Goal: Task Accomplishment & Management: Manage account settings

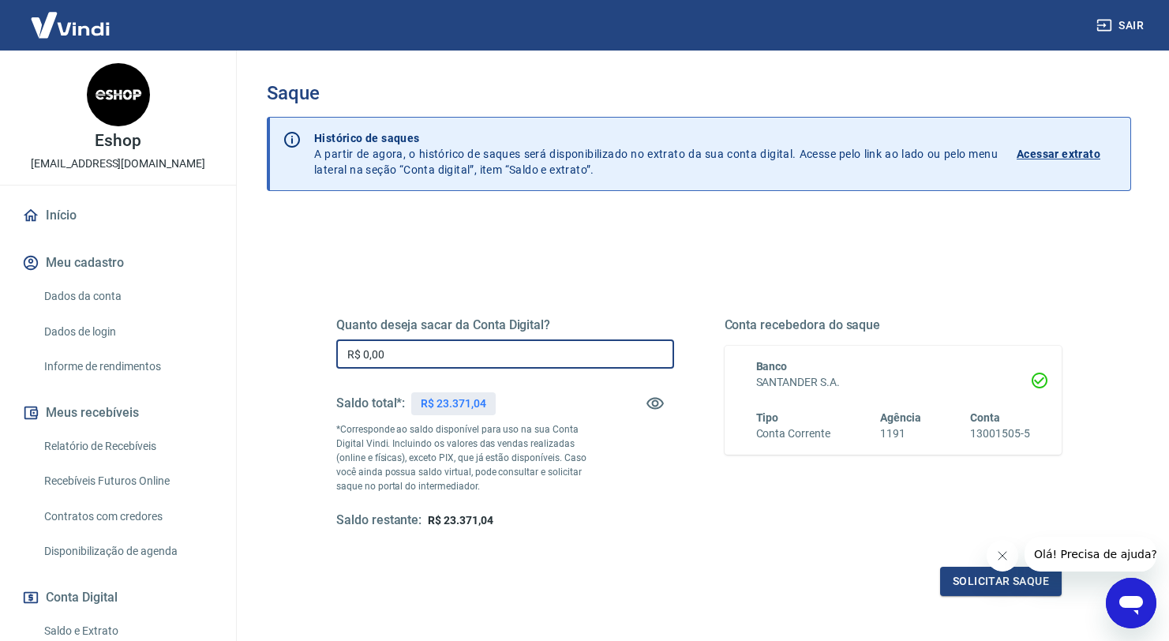
drag, startPoint x: 395, startPoint y: 351, endPoint x: 285, endPoint y: 343, distance: 110.0
click at [289, 343] on div "Quanto deseja sacar da Conta Digital? R$ 0,00 ​ Saldo total*: R$ 23.371,04 *Cor…" at bounding box center [699, 498] width 865 height 565
type input "R$ 22.000,00"
click at [970, 591] on button "Solicitar saque" at bounding box center [1001, 581] width 122 height 29
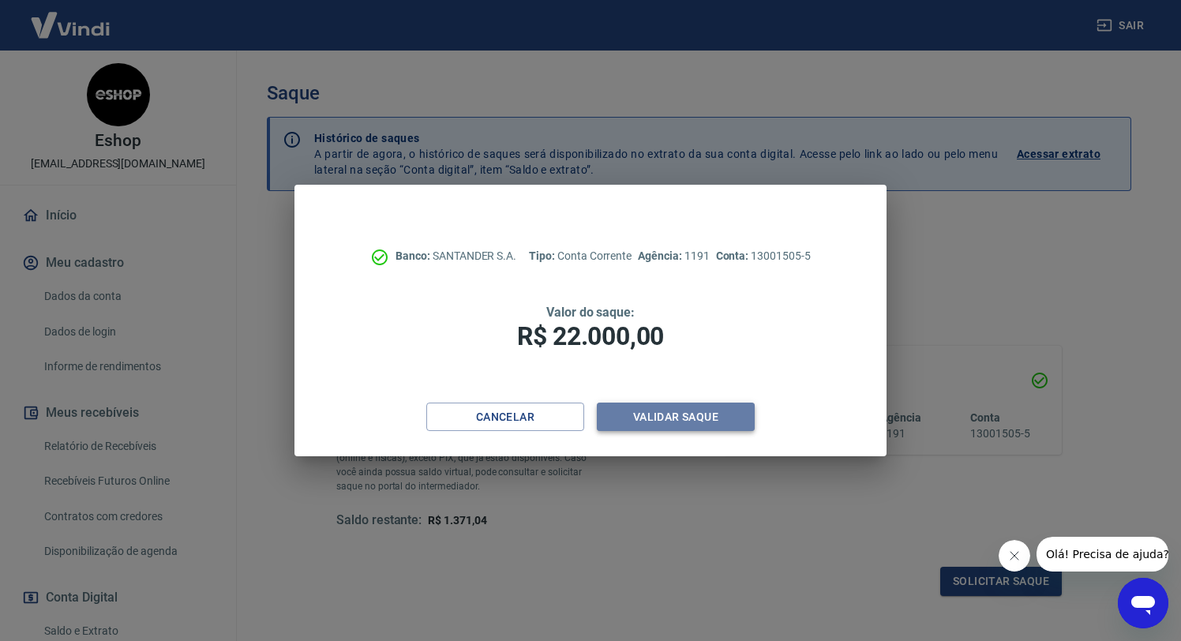
click at [671, 407] on button "Validar saque" at bounding box center [676, 417] width 158 height 29
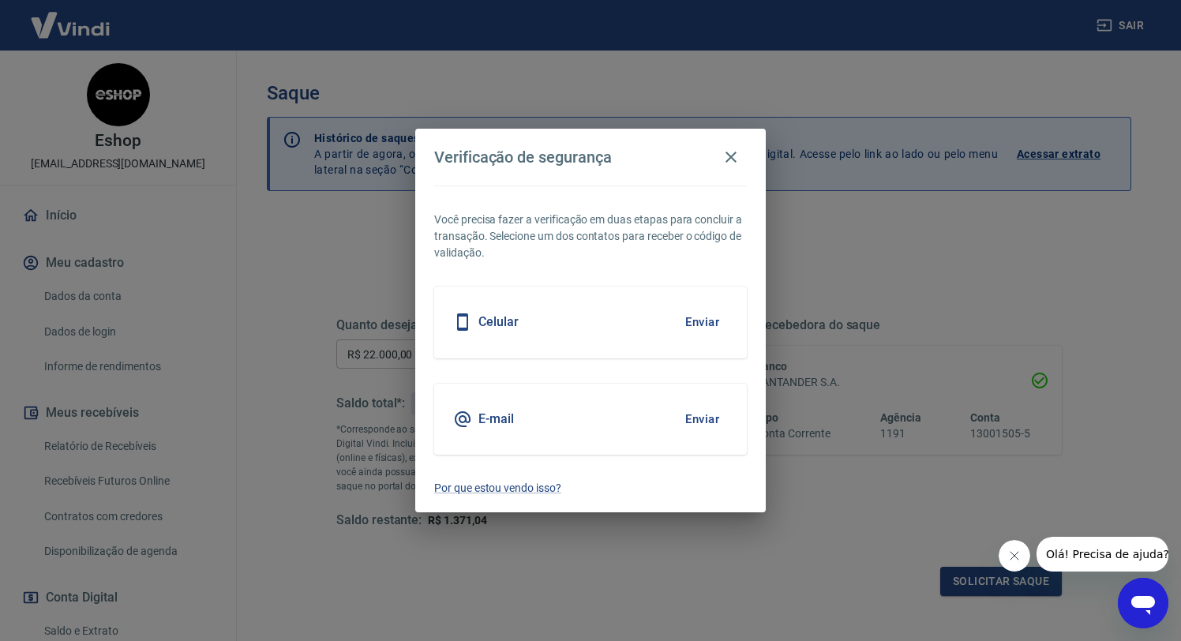
click at [696, 319] on button "Enviar" at bounding box center [702, 322] width 51 height 33
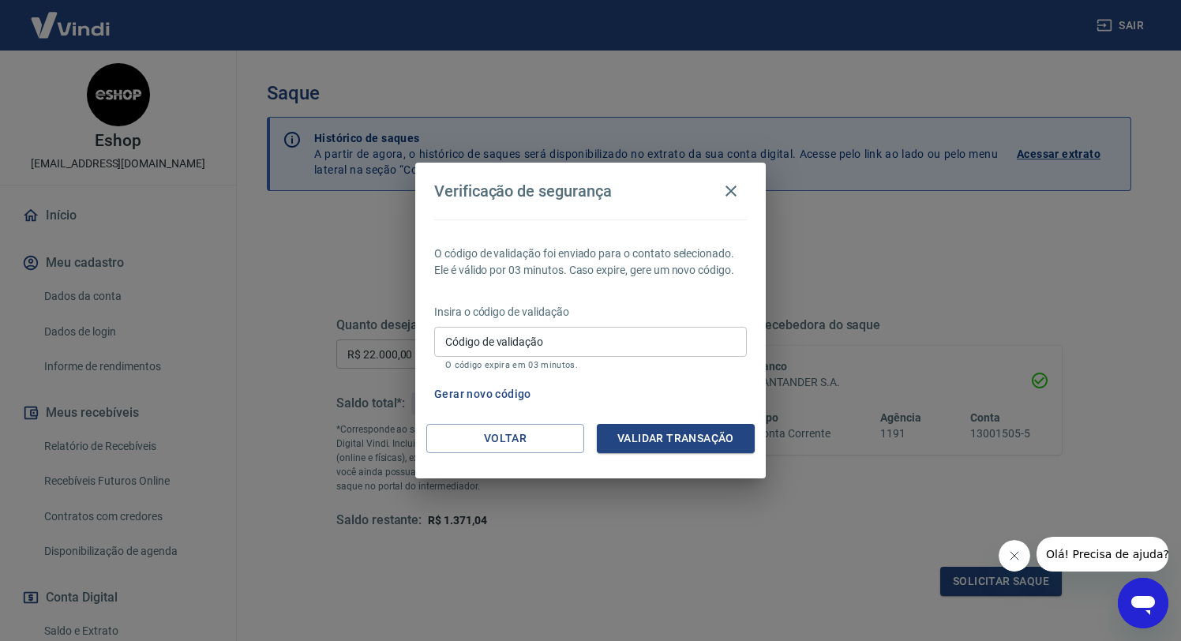
click at [534, 342] on input "Código de validação" at bounding box center [590, 341] width 313 height 29
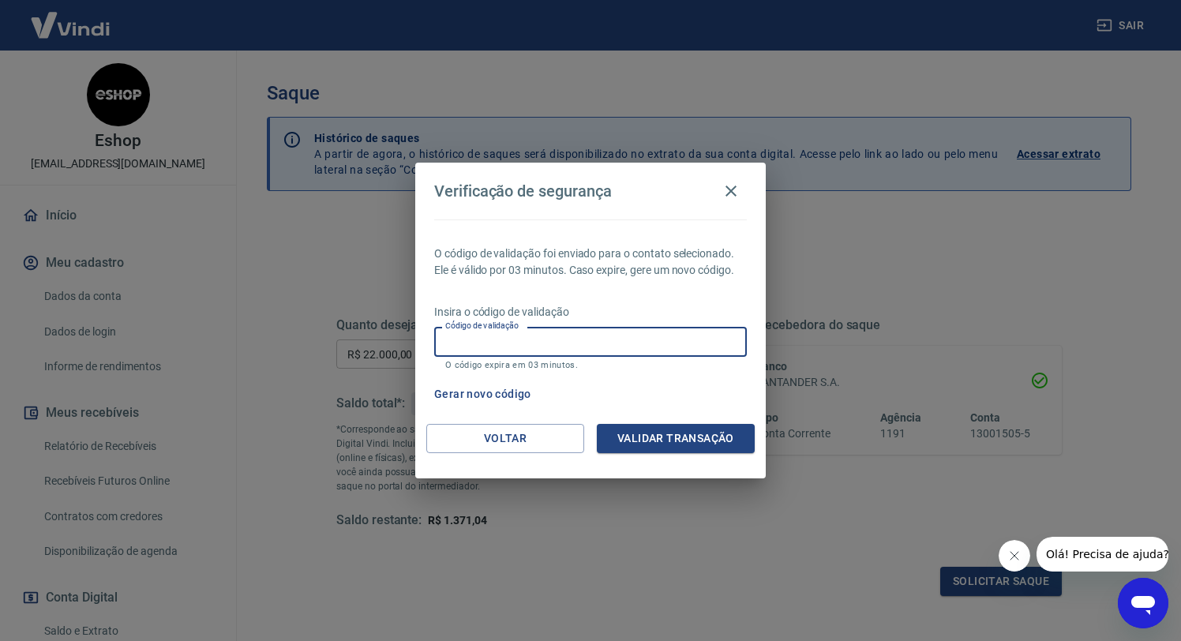
click at [706, 391] on div "Gerar novo código" at bounding box center [587, 394] width 319 height 29
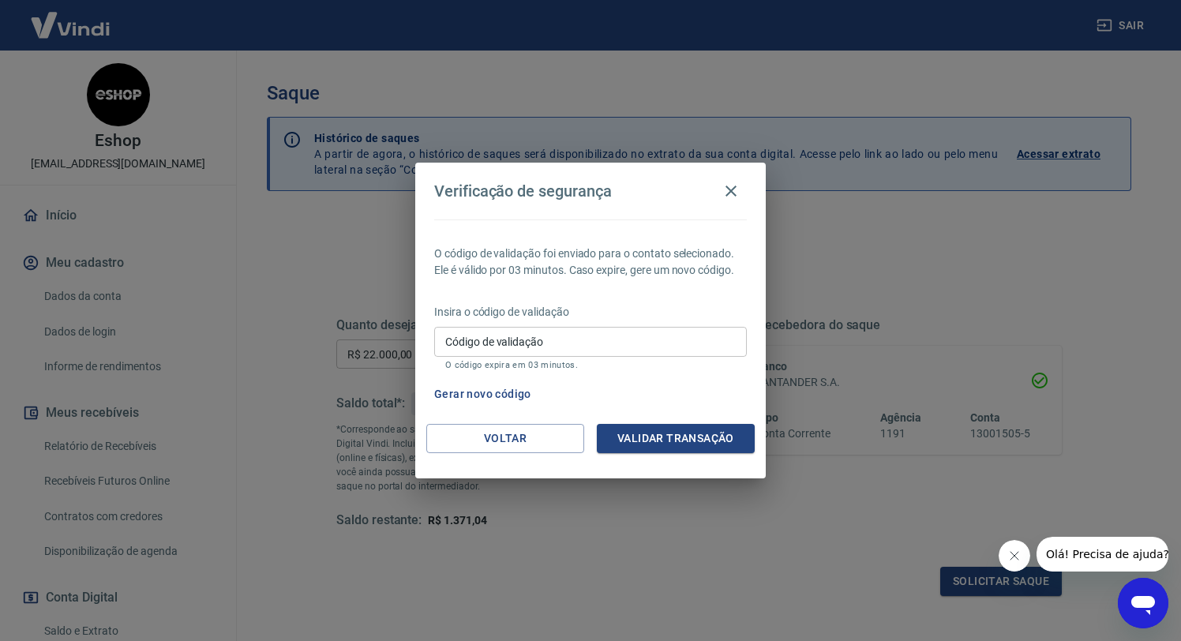
click at [610, 338] on input "Código de validação" at bounding box center [590, 341] width 313 height 29
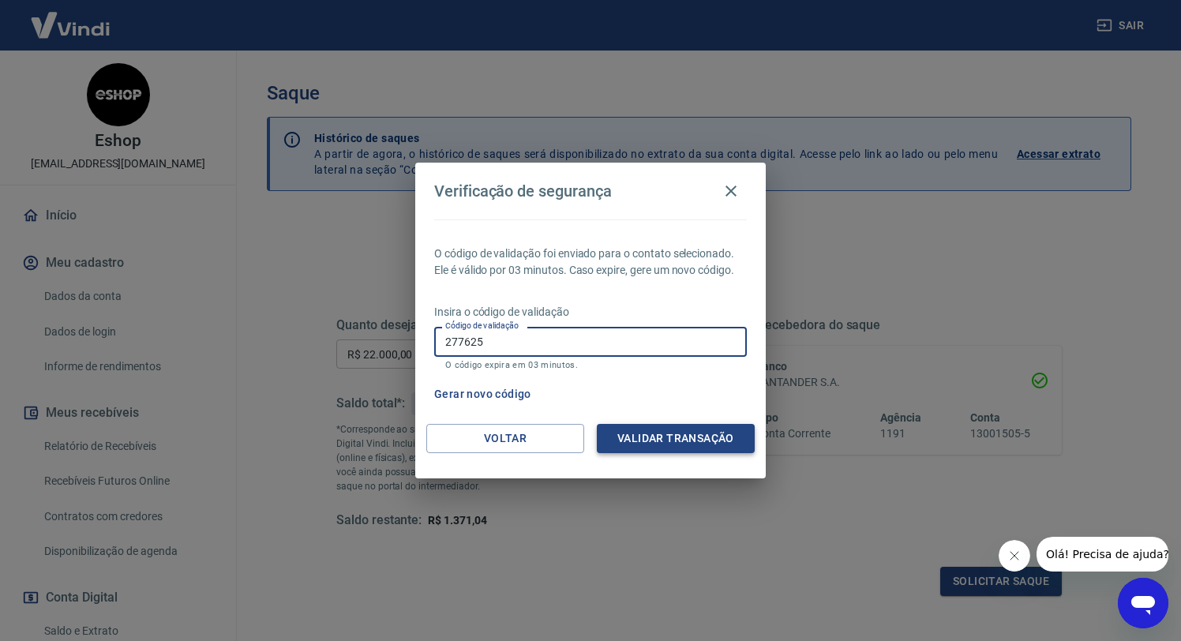
type input "277625"
click at [706, 438] on button "Validar transação" at bounding box center [676, 438] width 158 height 29
